Goal: Find specific page/section: Find specific page/section

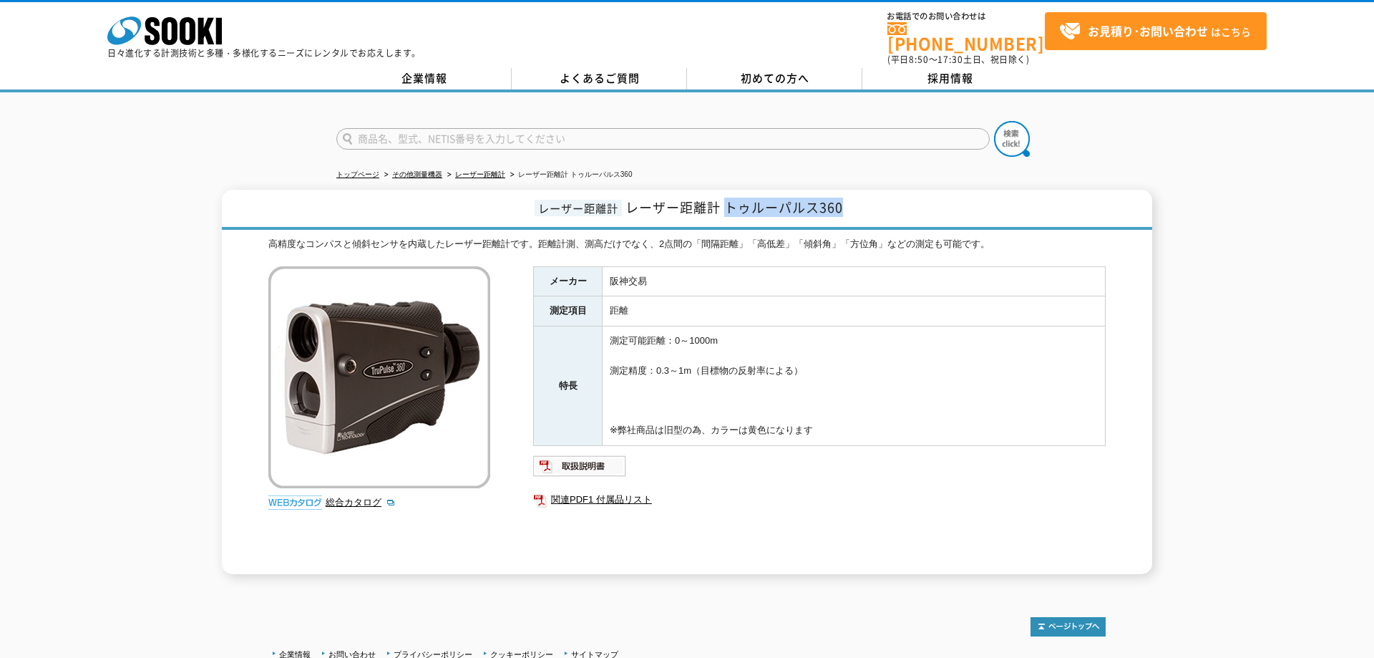
drag, startPoint x: 729, startPoint y: 205, endPoint x: 841, endPoint y: 203, distance: 111.6
click at [841, 203] on span "レーザー距離計 トゥルーパルス360" at bounding box center [734, 206] width 218 height 19
click at [504, 133] on input "text" at bounding box center [662, 138] width 653 height 21
paste input "true pulse 360"
type input "true pulse 360R"
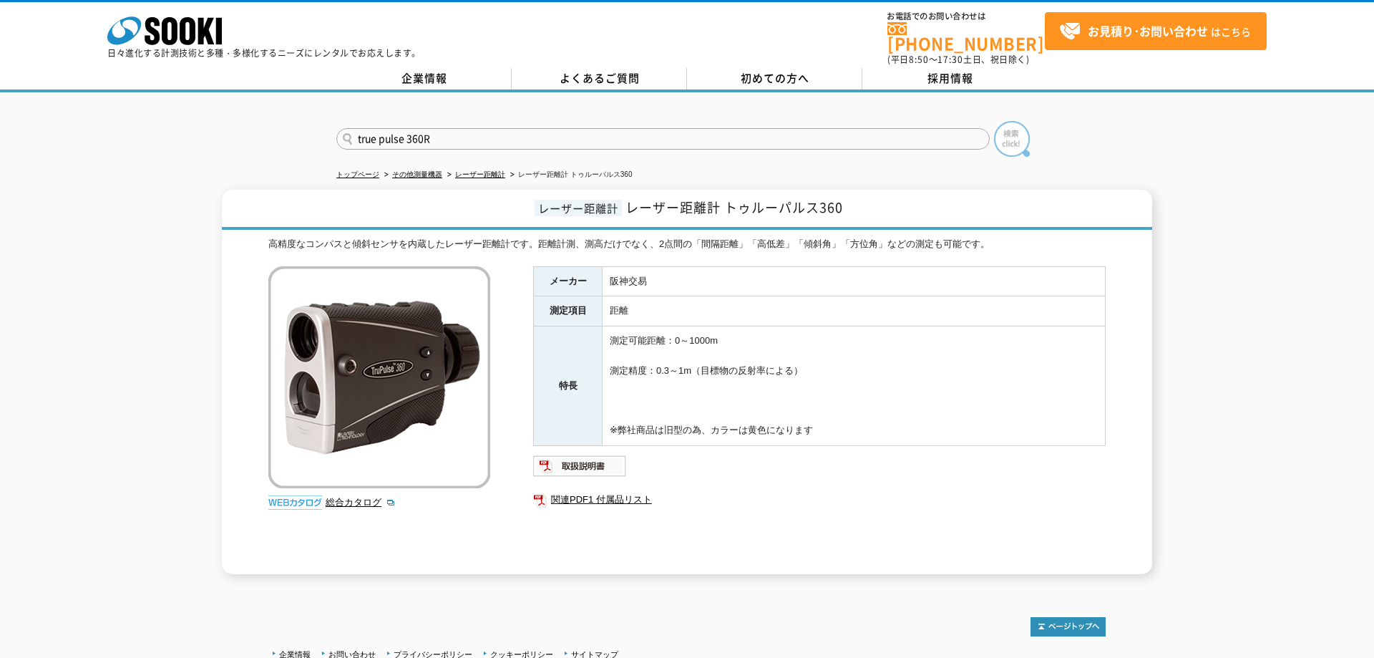
click at [1012, 127] on img at bounding box center [1012, 139] width 36 height 36
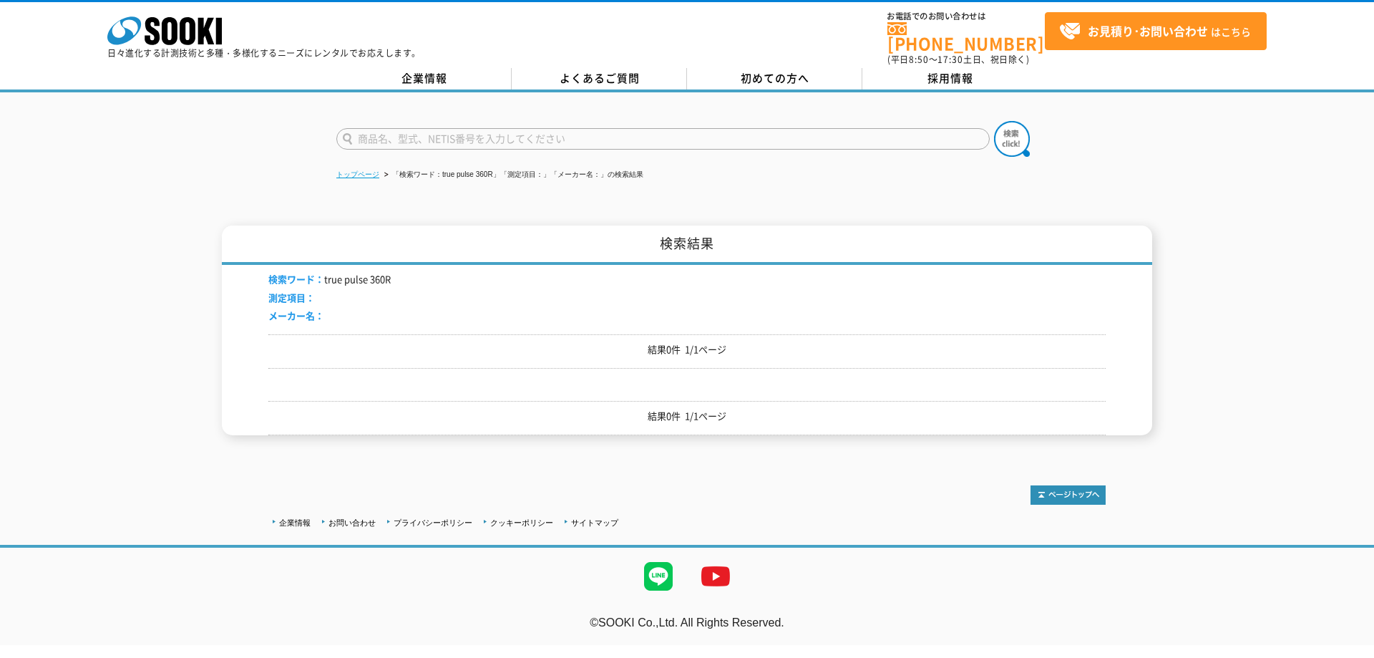
click at [370, 174] on link "トップページ" at bounding box center [357, 174] width 43 height 8
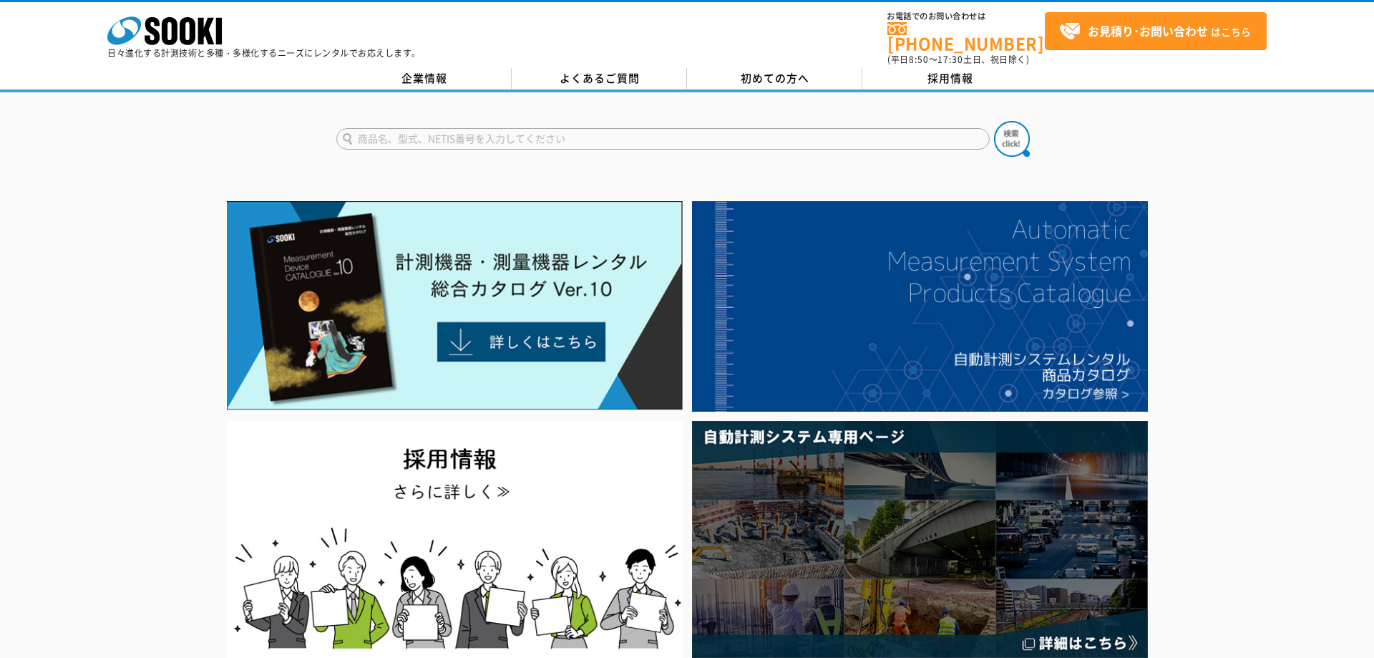
click at [399, 130] on input "text" at bounding box center [662, 138] width 653 height 21
paste input "true pulse 360"
type input "true pulse 360"
drag, startPoint x: 1008, startPoint y: 140, endPoint x: 993, endPoint y: 143, distance: 15.4
click at [1007, 140] on img at bounding box center [1012, 139] width 36 height 36
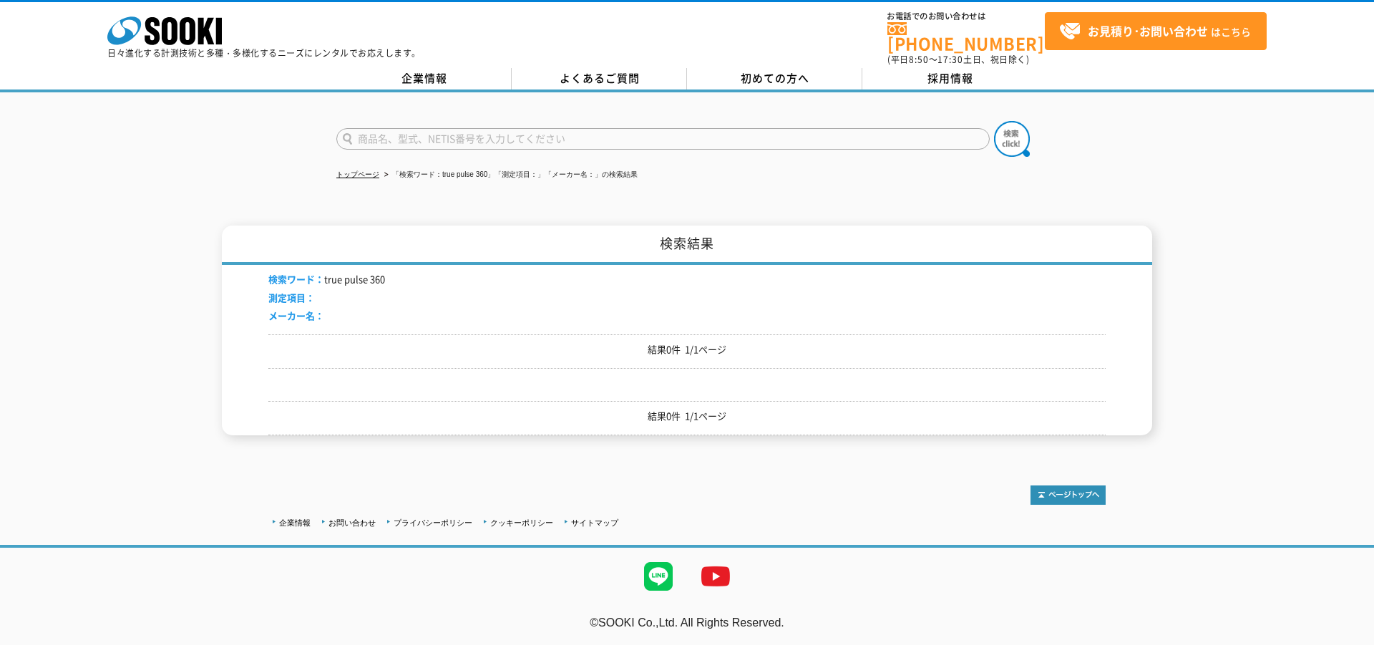
click at [375, 138] on input "text" at bounding box center [662, 138] width 653 height 21
type input "商品名、型式、NETIS番号を入力してください"
